Goal: Navigation & Orientation: Find specific page/section

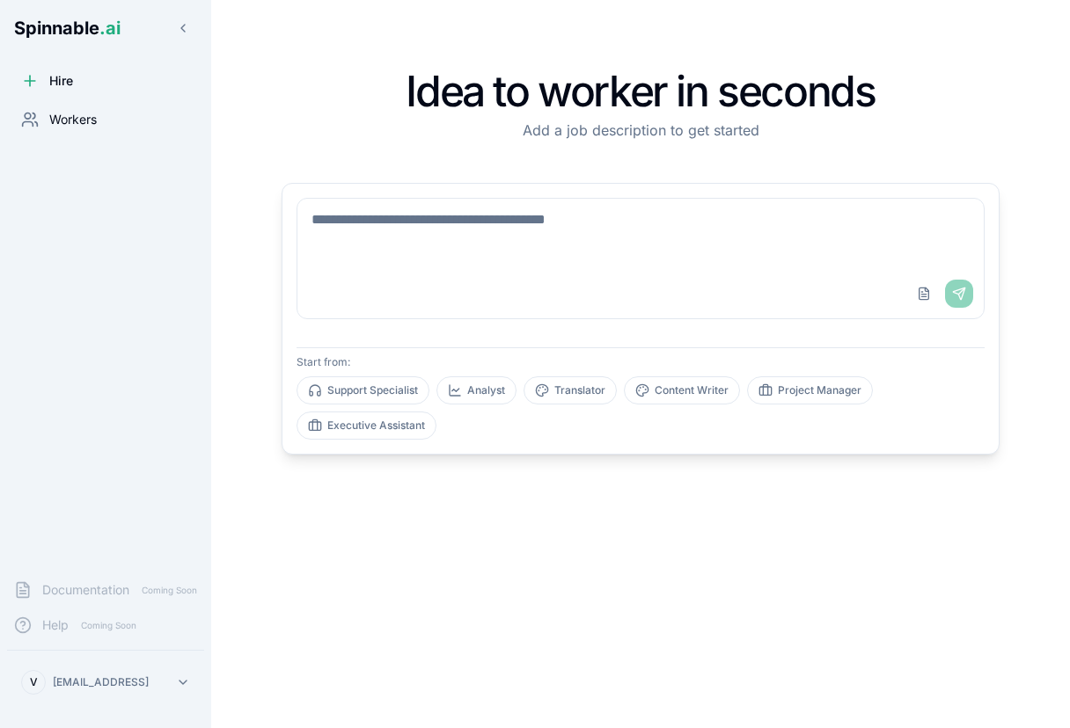
click at [67, 112] on span "Workers" at bounding box center [72, 120] width 47 height 18
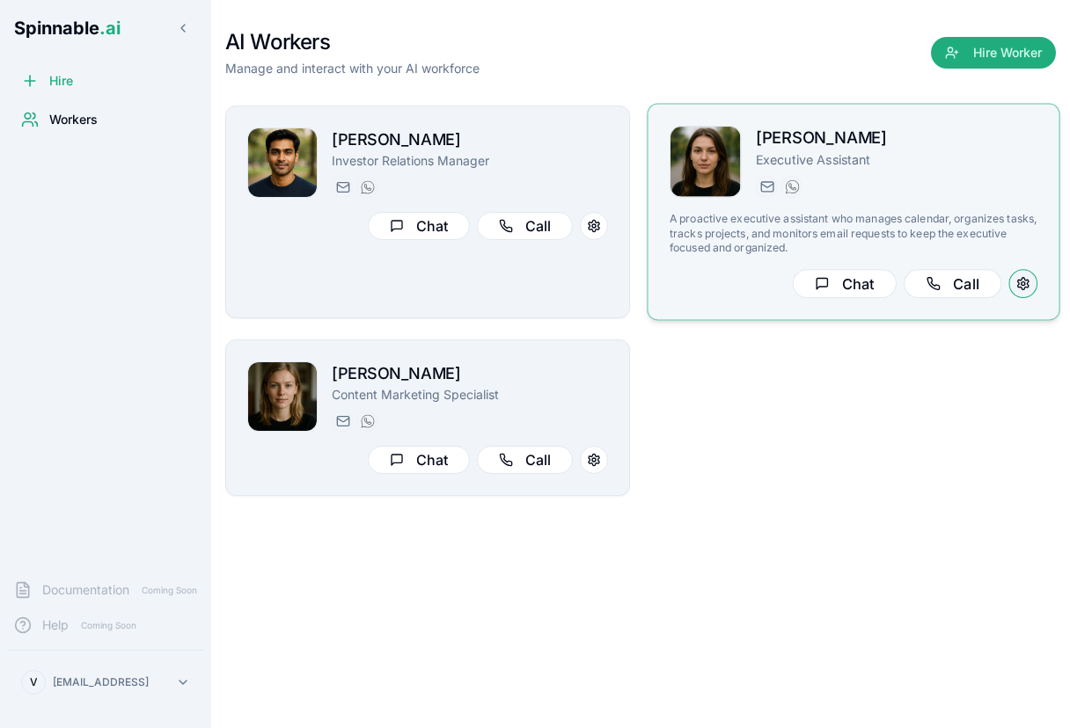
click at [1026, 275] on button at bounding box center [1022, 283] width 29 height 29
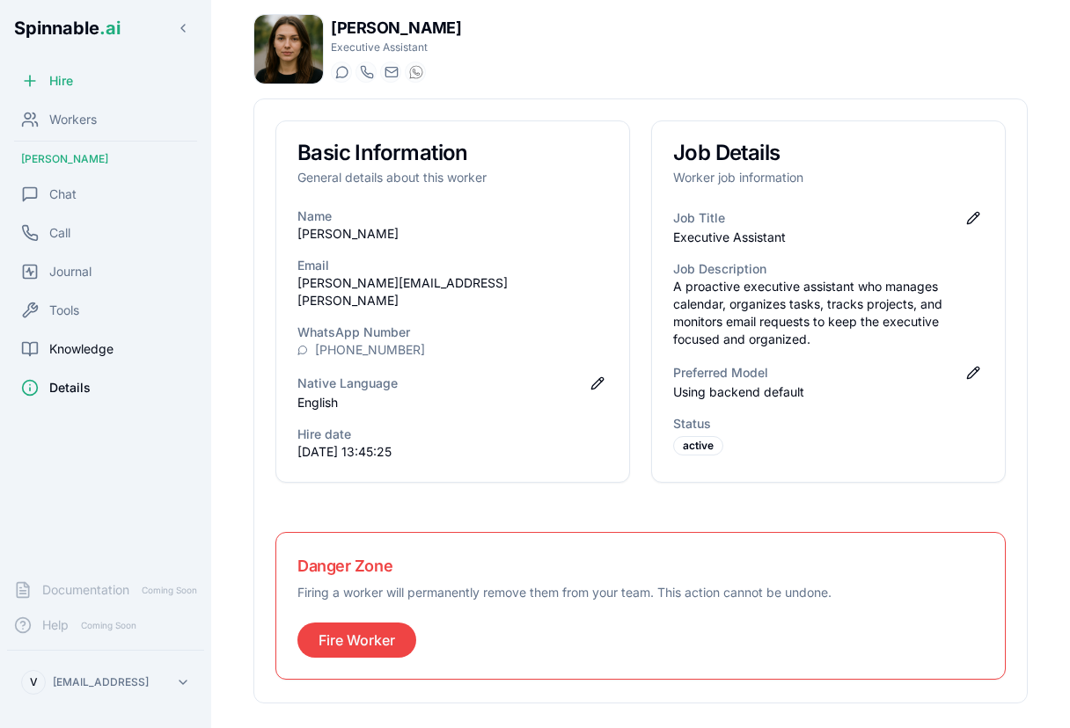
click at [54, 350] on span "Knowledge" at bounding box center [81, 349] width 64 height 18
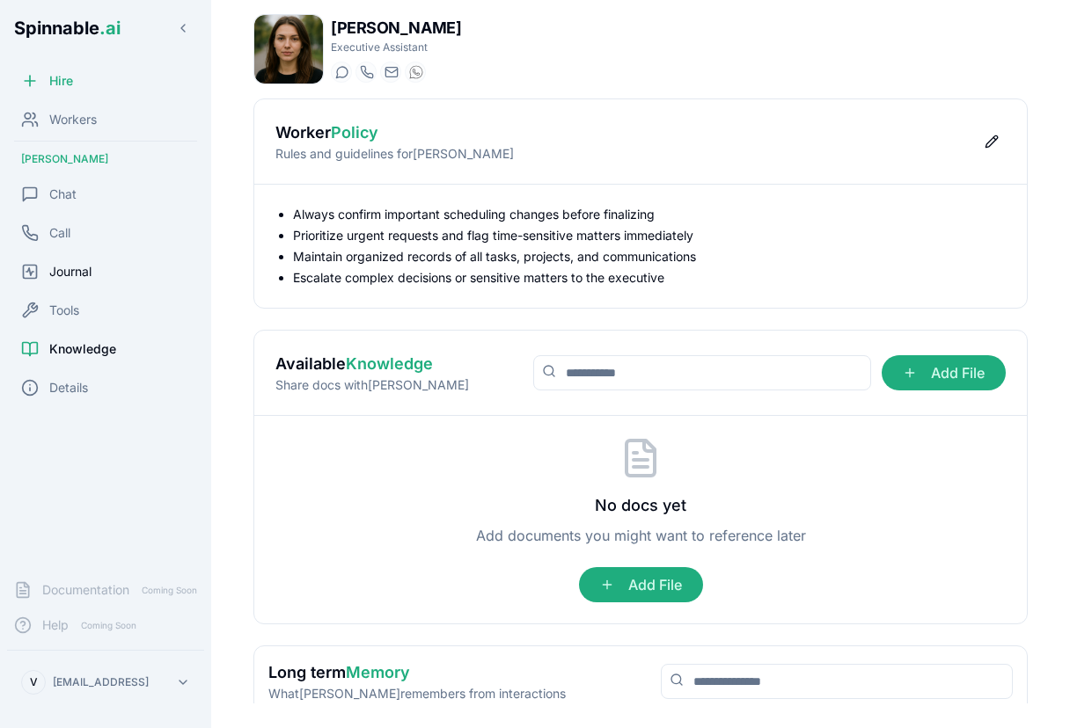
click at [69, 272] on span "Journal" at bounding box center [70, 272] width 42 height 18
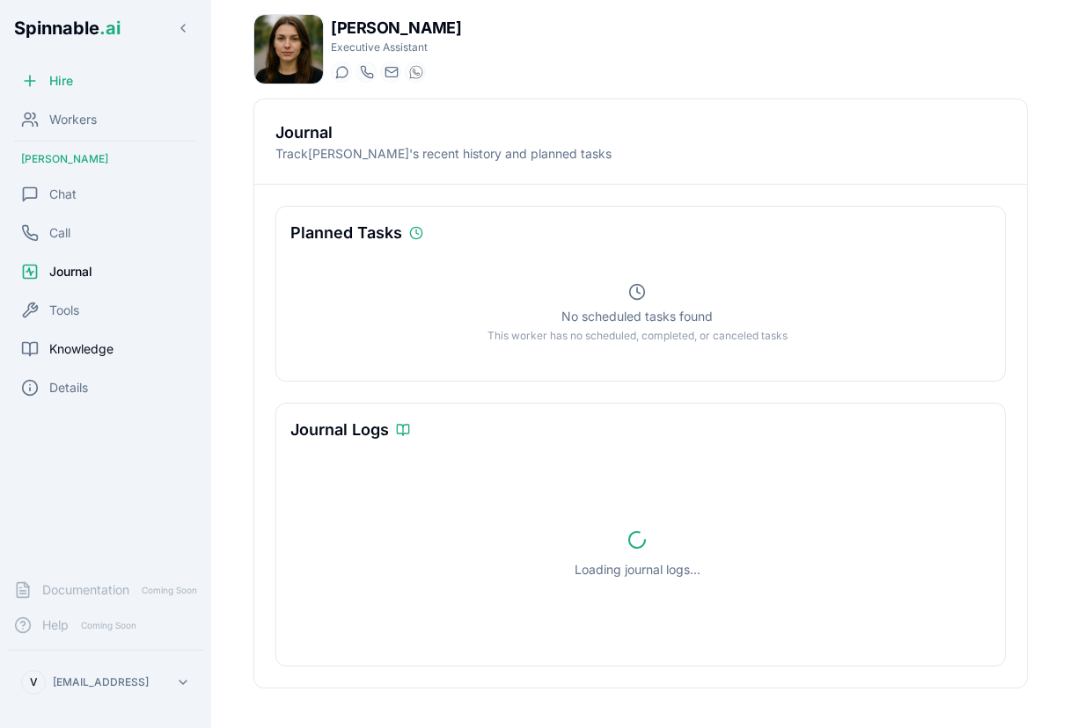
click at [73, 351] on span "Knowledge" at bounding box center [81, 349] width 64 height 18
